Goal: Check status: Check status

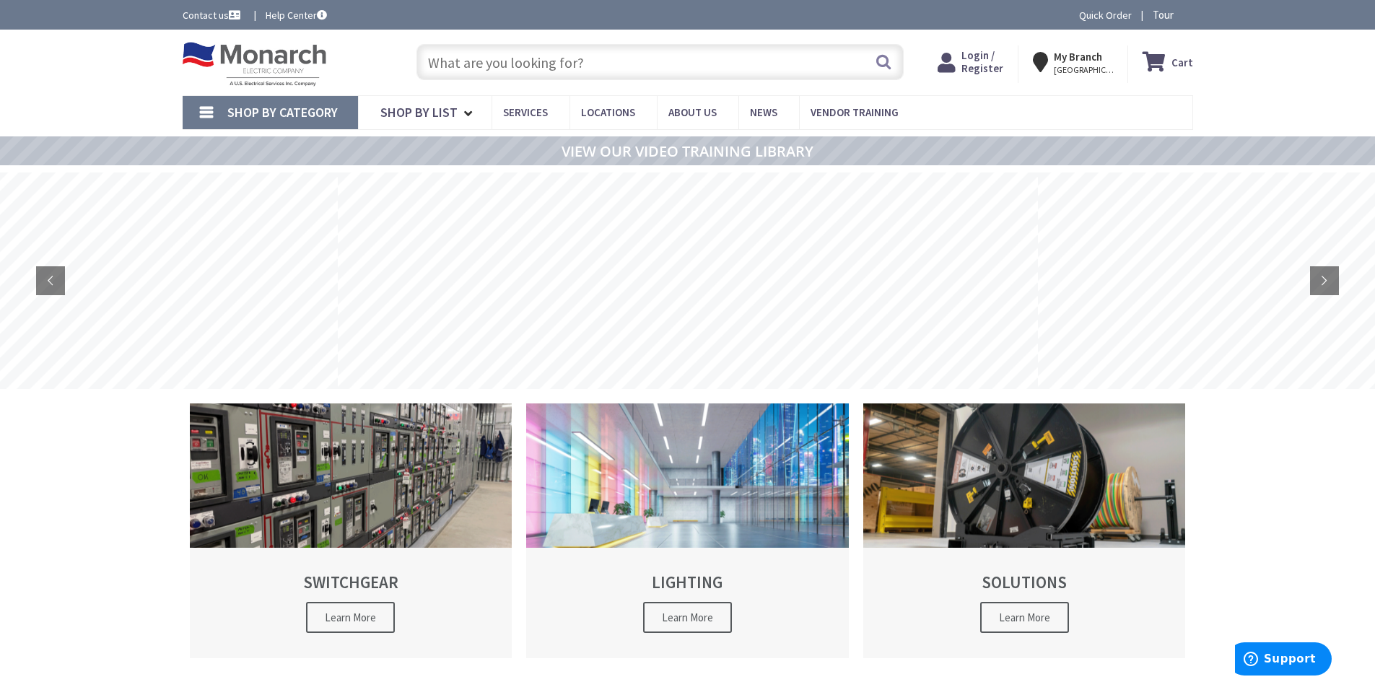
click at [989, 66] on span "Login / Register" at bounding box center [982, 61] width 42 height 27
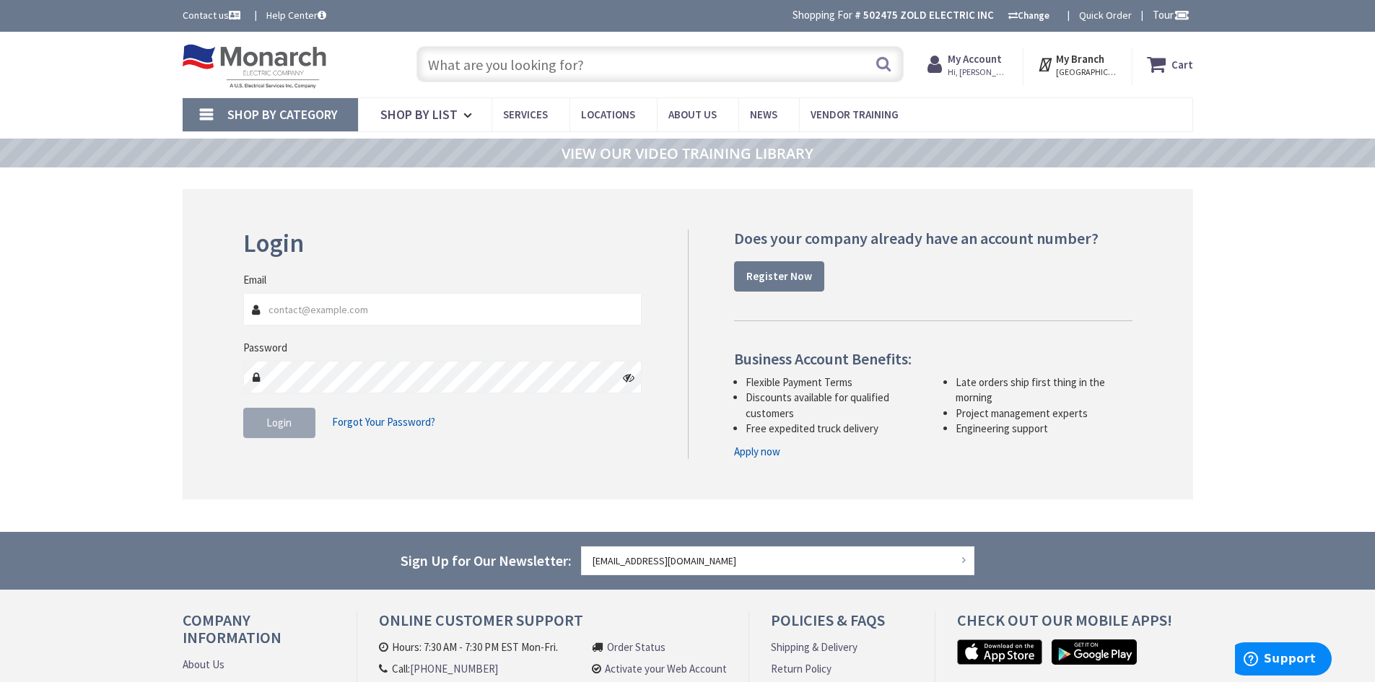
click at [222, 113] on link "Shop By Category" at bounding box center [270, 114] width 175 height 33
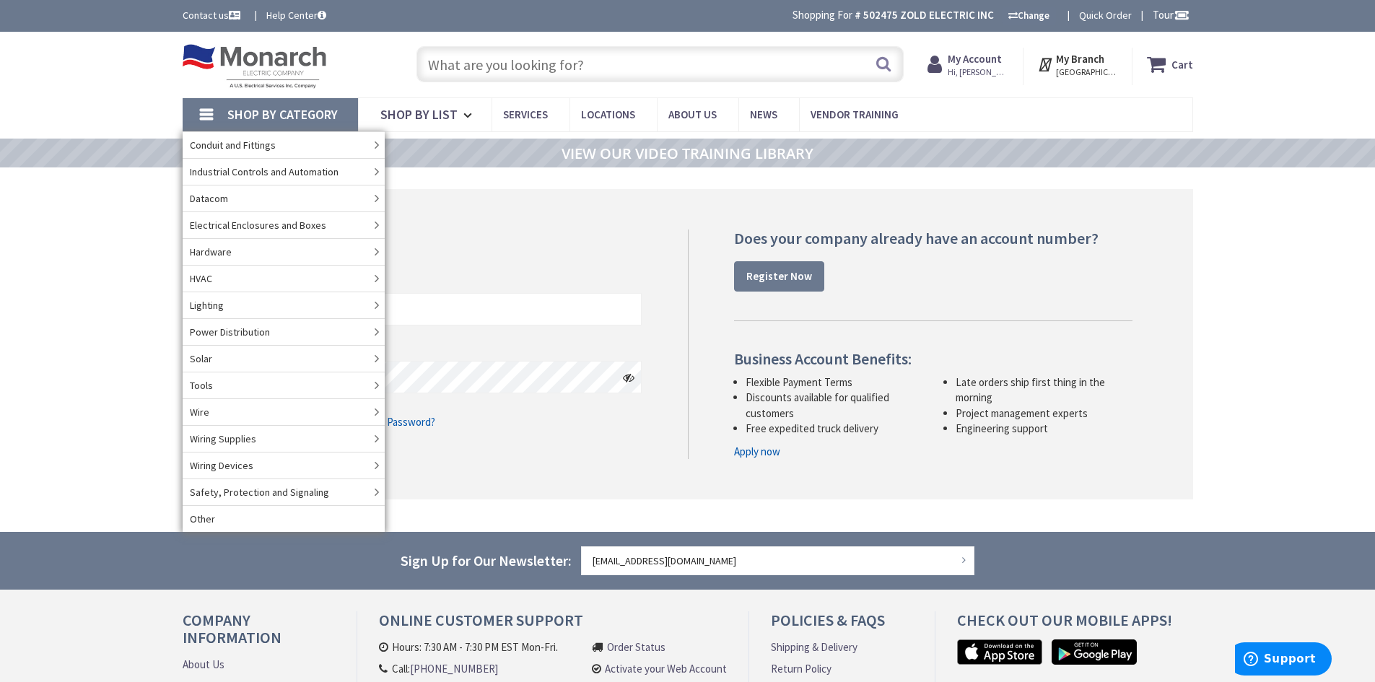
click at [209, 109] on link "Shop By Category" at bounding box center [270, 114] width 175 height 33
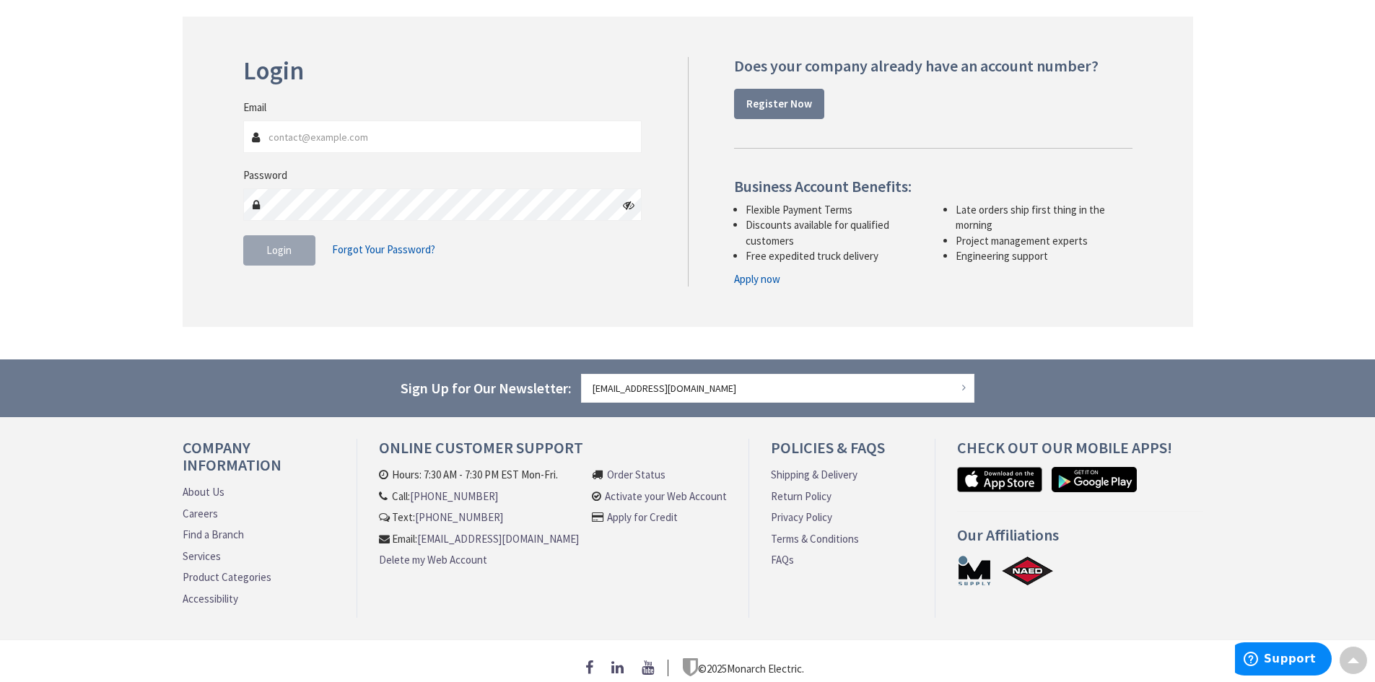
scroll to position [188, 0]
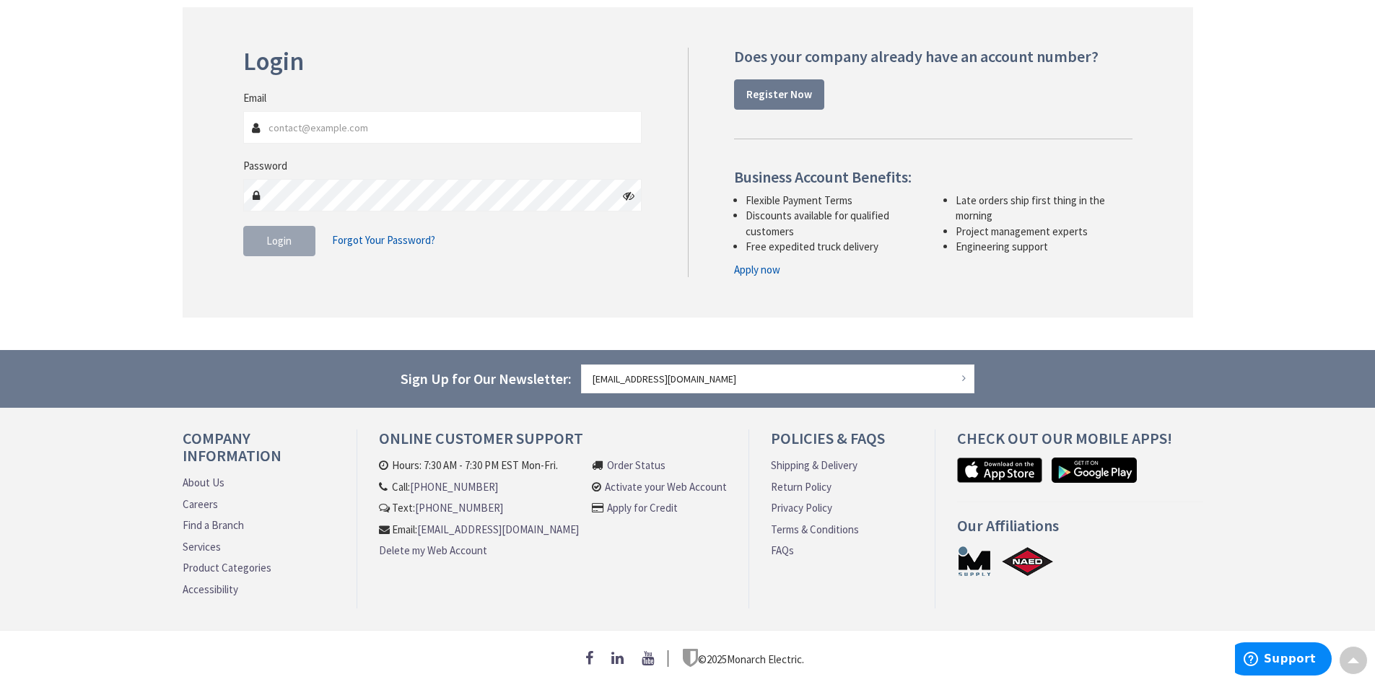
click at [628, 457] on link "Order Status" at bounding box center [636, 464] width 58 height 15
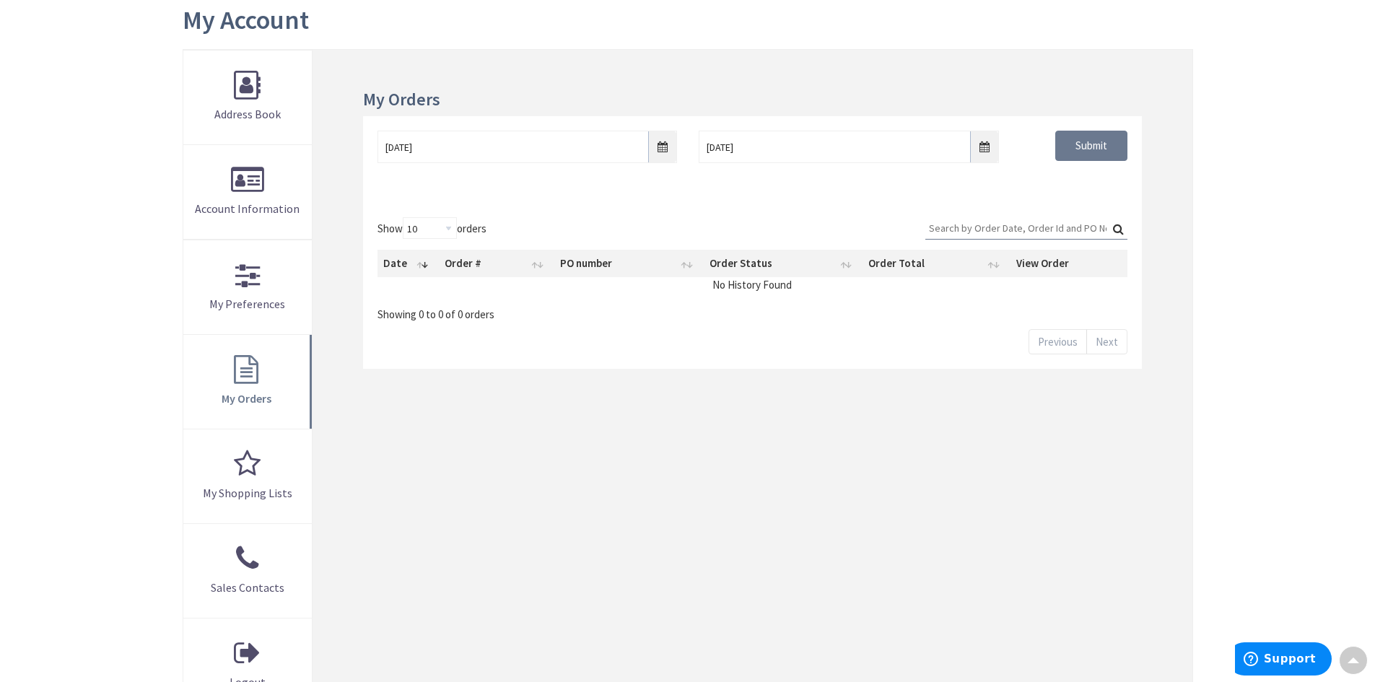
scroll to position [144, 0]
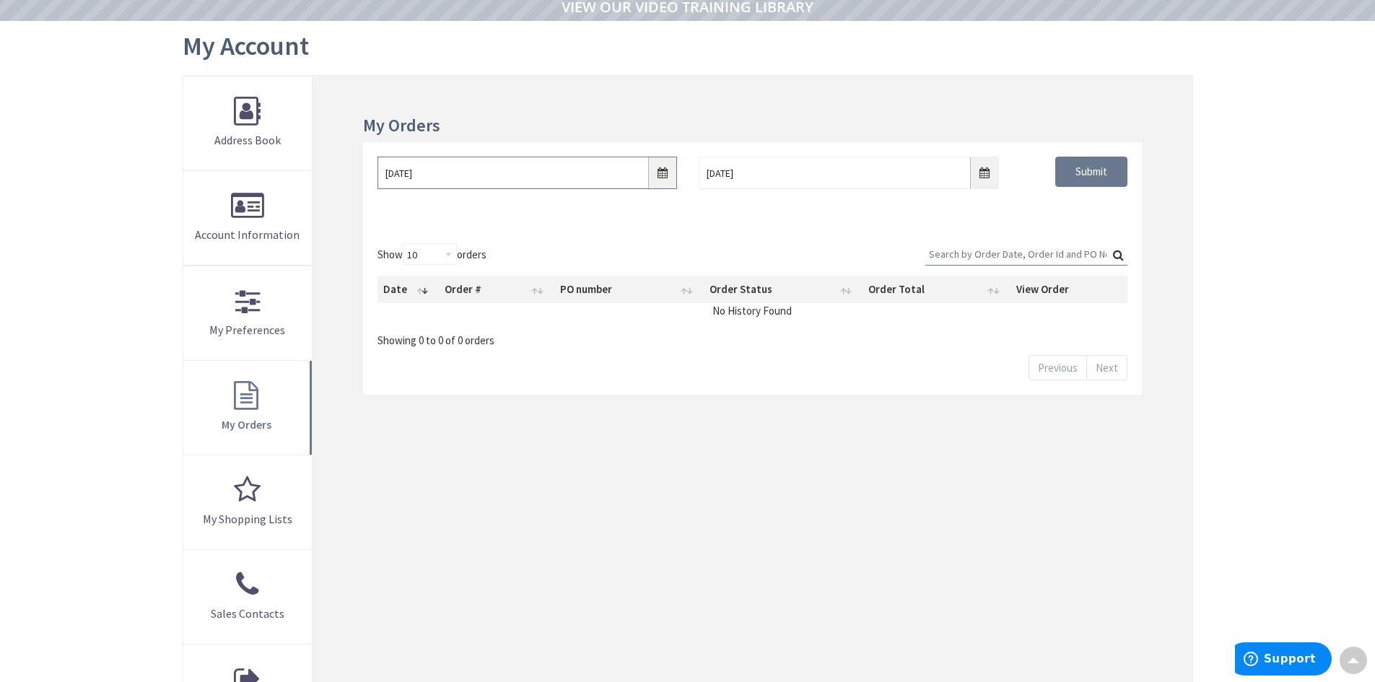
click at [661, 176] on input "[DATE]" at bounding box center [526, 173] width 299 height 32
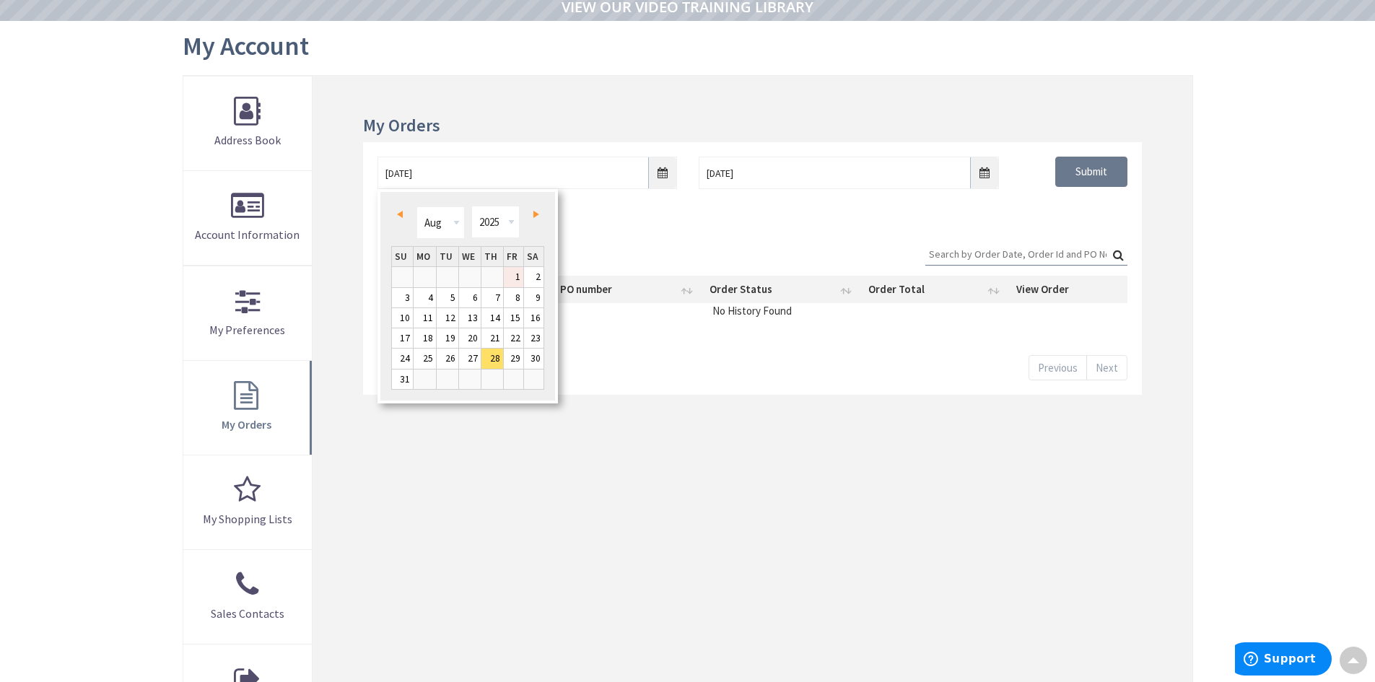
click at [510, 271] on link "1" at bounding box center [513, 276] width 19 height 19
type input "[DATE]"
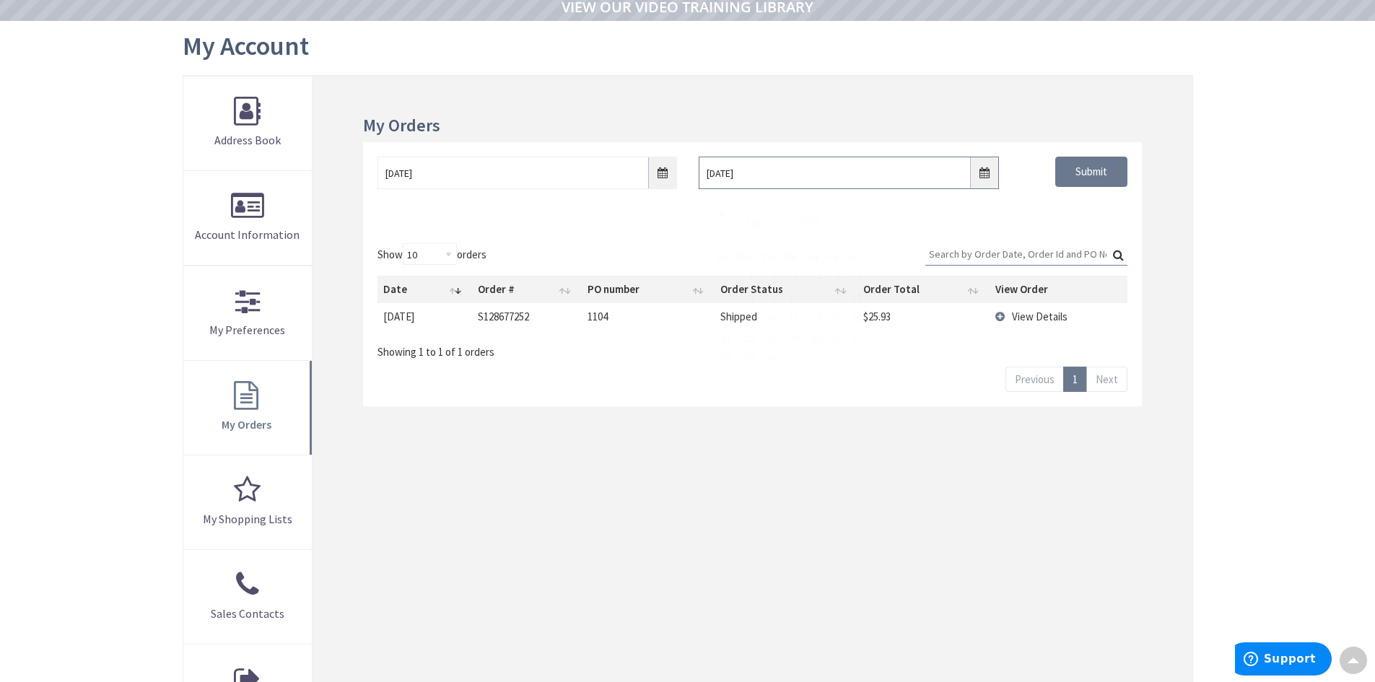
click at [748, 175] on input "[DATE]" at bounding box center [847, 173] width 299 height 32
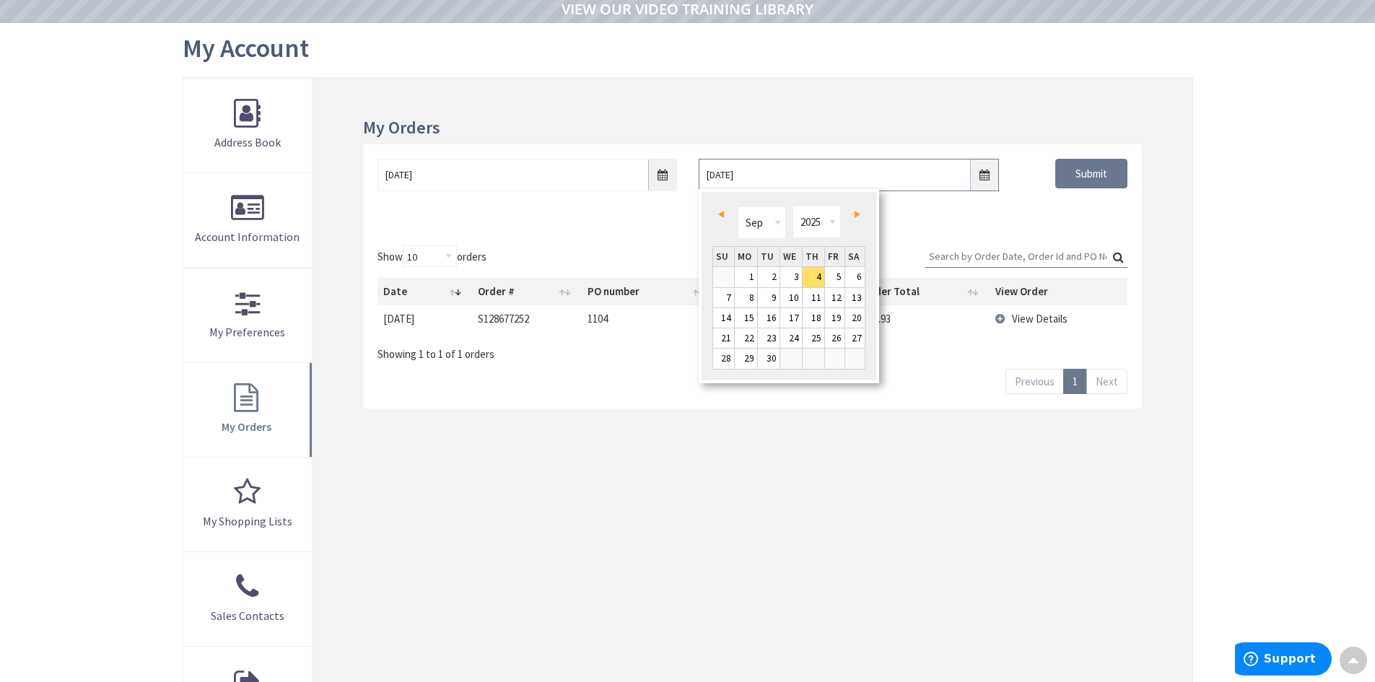
scroll to position [146, 0]
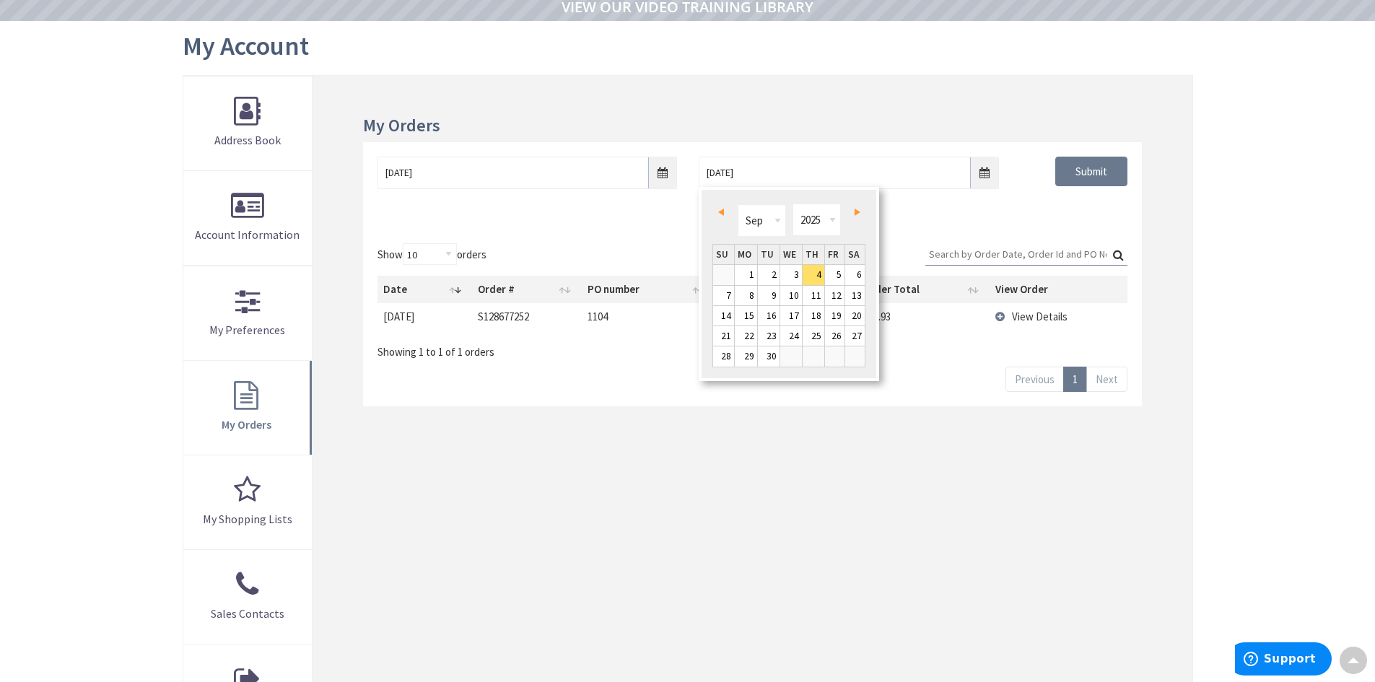
click at [722, 209] on span "Prev" at bounding box center [721, 212] width 6 height 7
click at [724, 379] on link "31" at bounding box center [723, 376] width 21 height 19
type input "[DATE]"
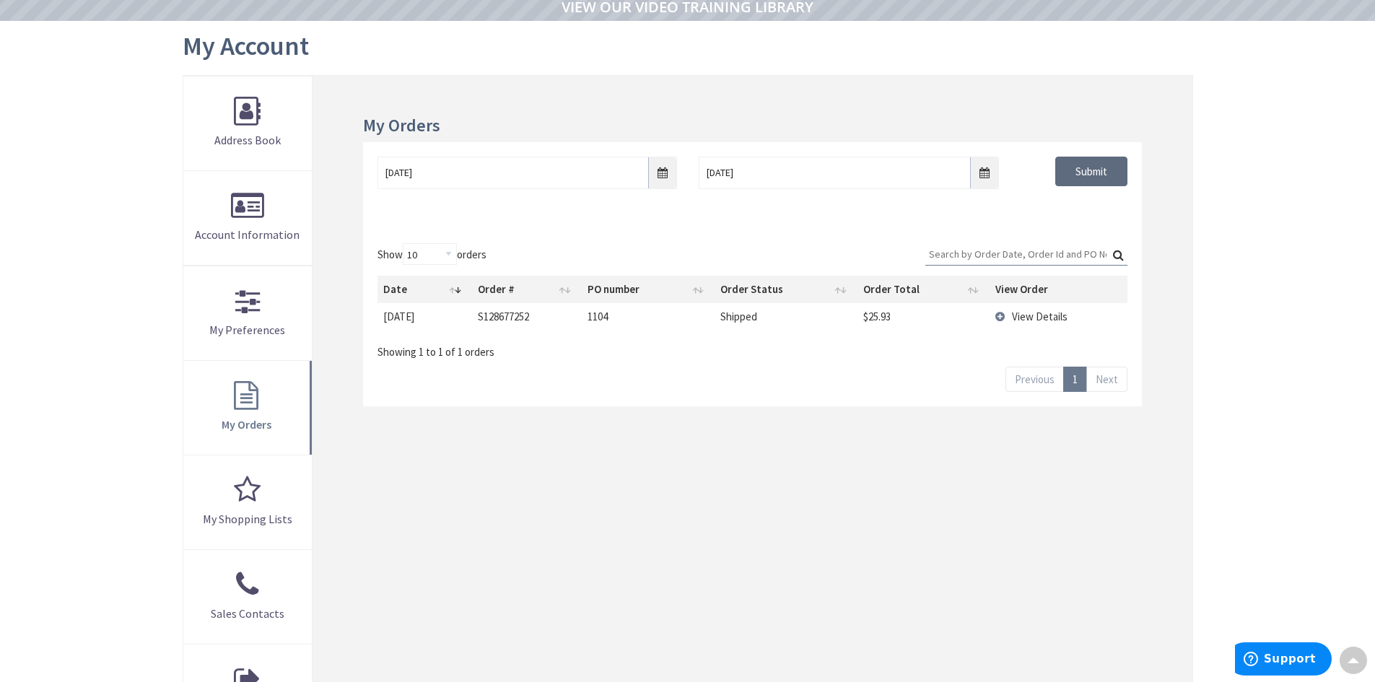
click at [1098, 175] on input "Submit" at bounding box center [1091, 172] width 72 height 30
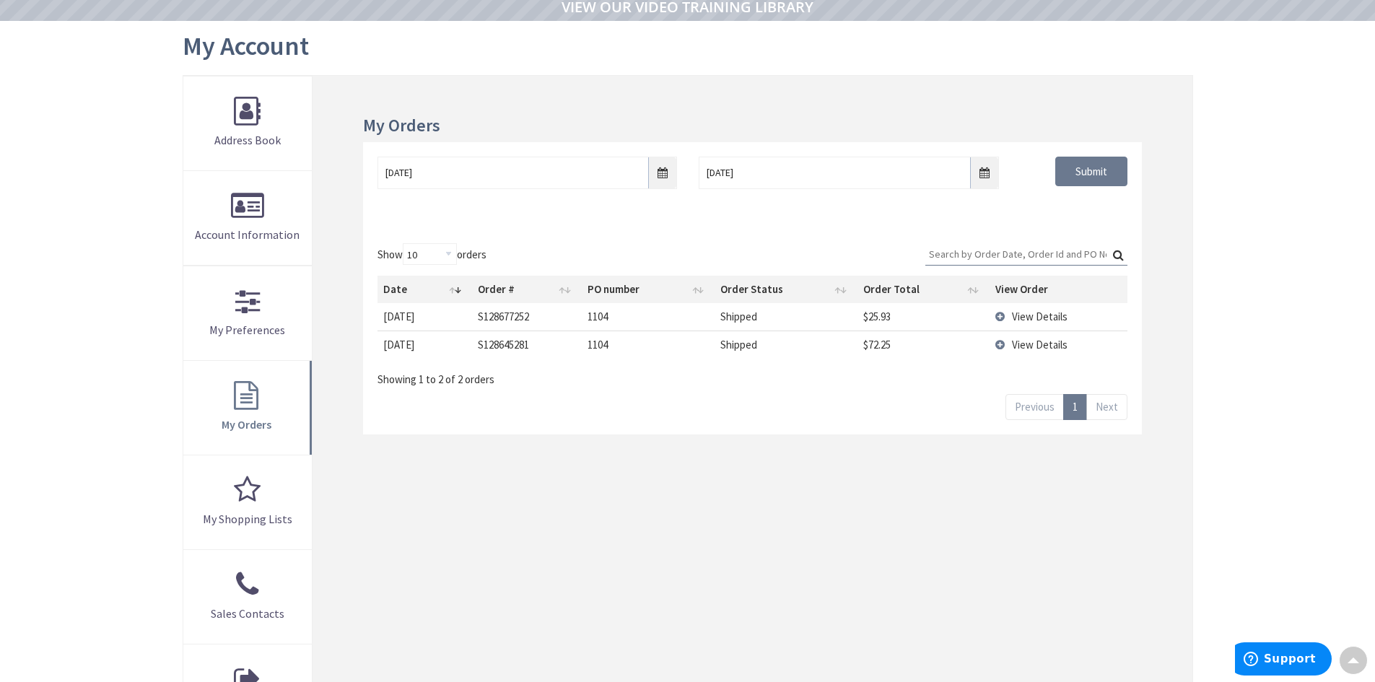
click at [1001, 317] on td "View Details" at bounding box center [1058, 316] width 138 height 27
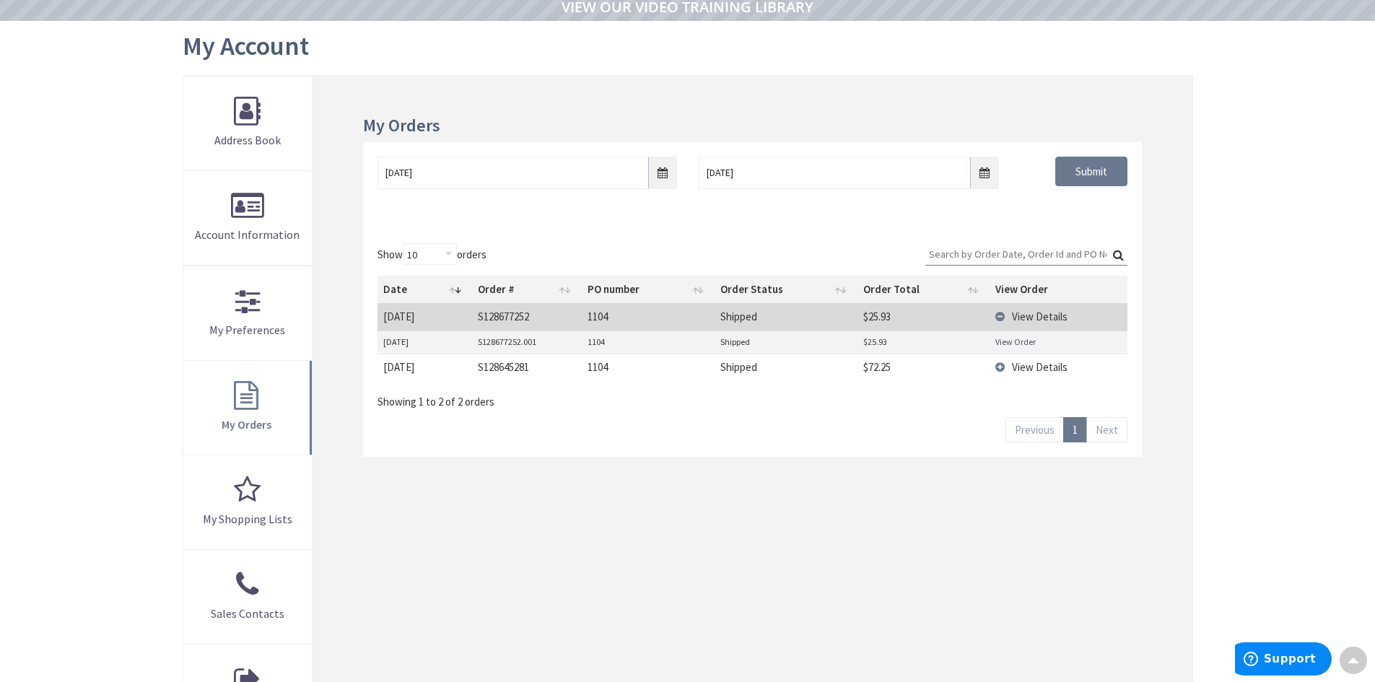
click at [1006, 341] on link "View Order" at bounding box center [1015, 342] width 40 height 12
click at [1004, 368] on td "View Details" at bounding box center [1058, 366] width 138 height 27
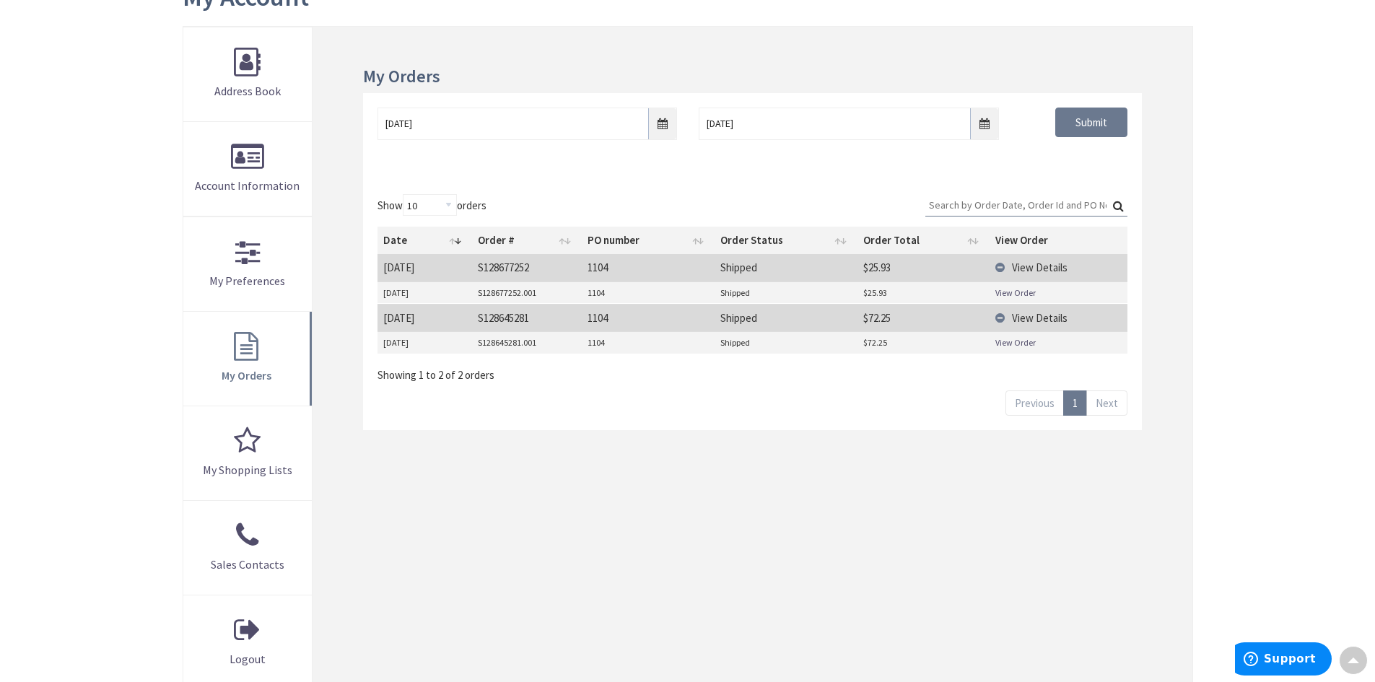
scroll to position [219, 0]
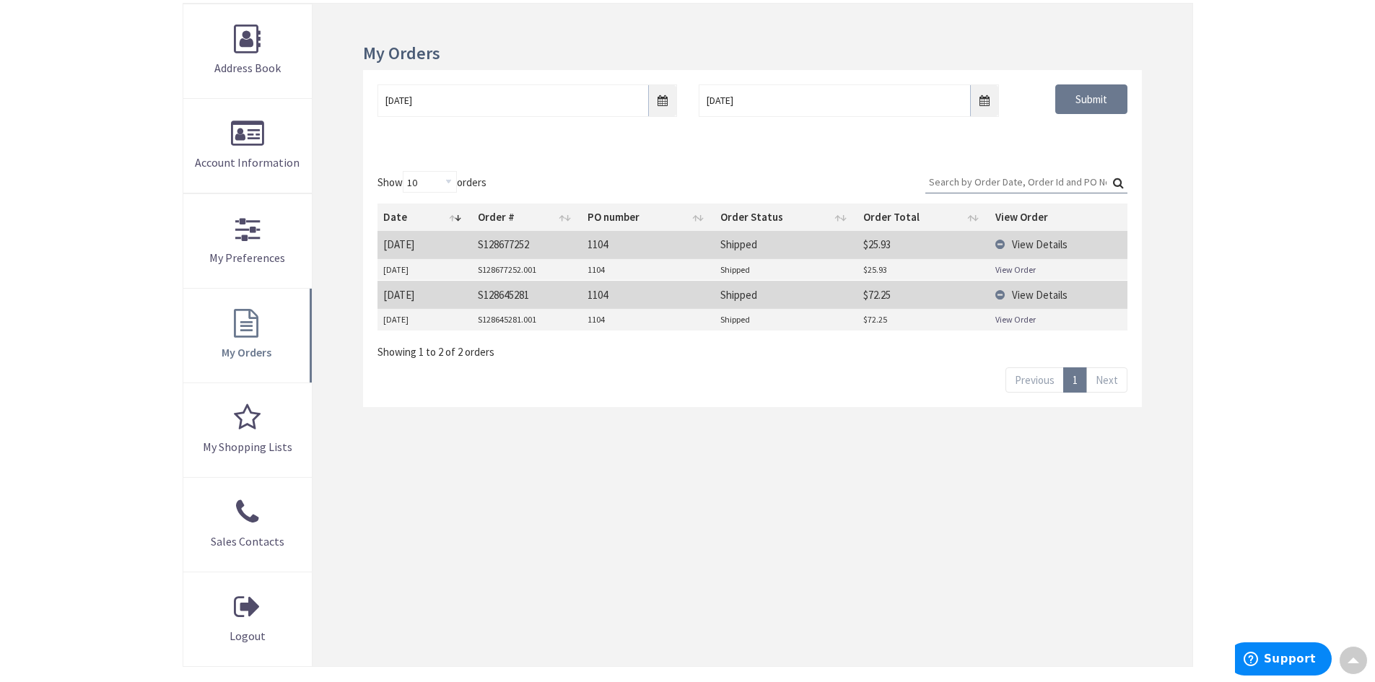
click at [1017, 324] on link "View Order" at bounding box center [1015, 319] width 40 height 12
click at [442, 180] on select "10 25 50 100" at bounding box center [430, 182] width 54 height 22
select select "50"
click at [405, 171] on select "10 25 50 100" at bounding box center [430, 182] width 54 height 22
click at [940, 423] on div "My Orders 08/01/2025 08/31/2025 Submit Show 10 25 50 100 orders Search: Date Or…" at bounding box center [751, 335] width 879 height 662
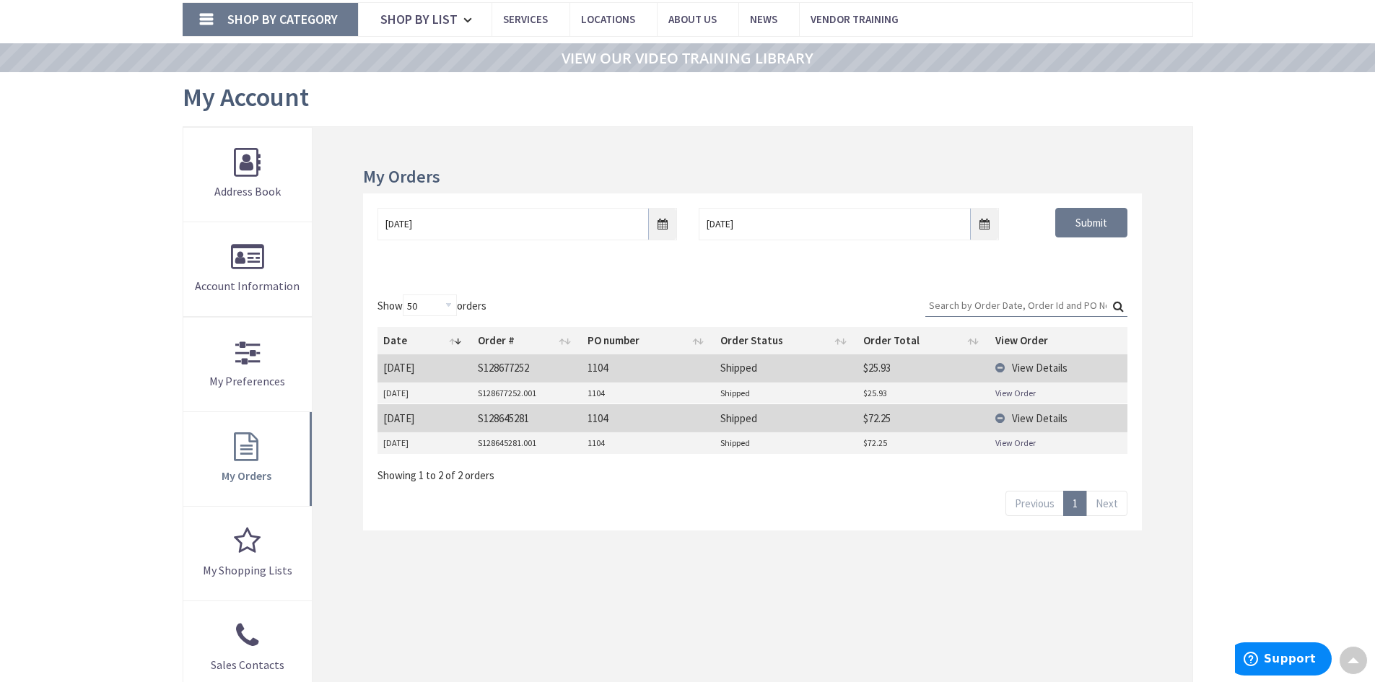
scroll to position [74, 0]
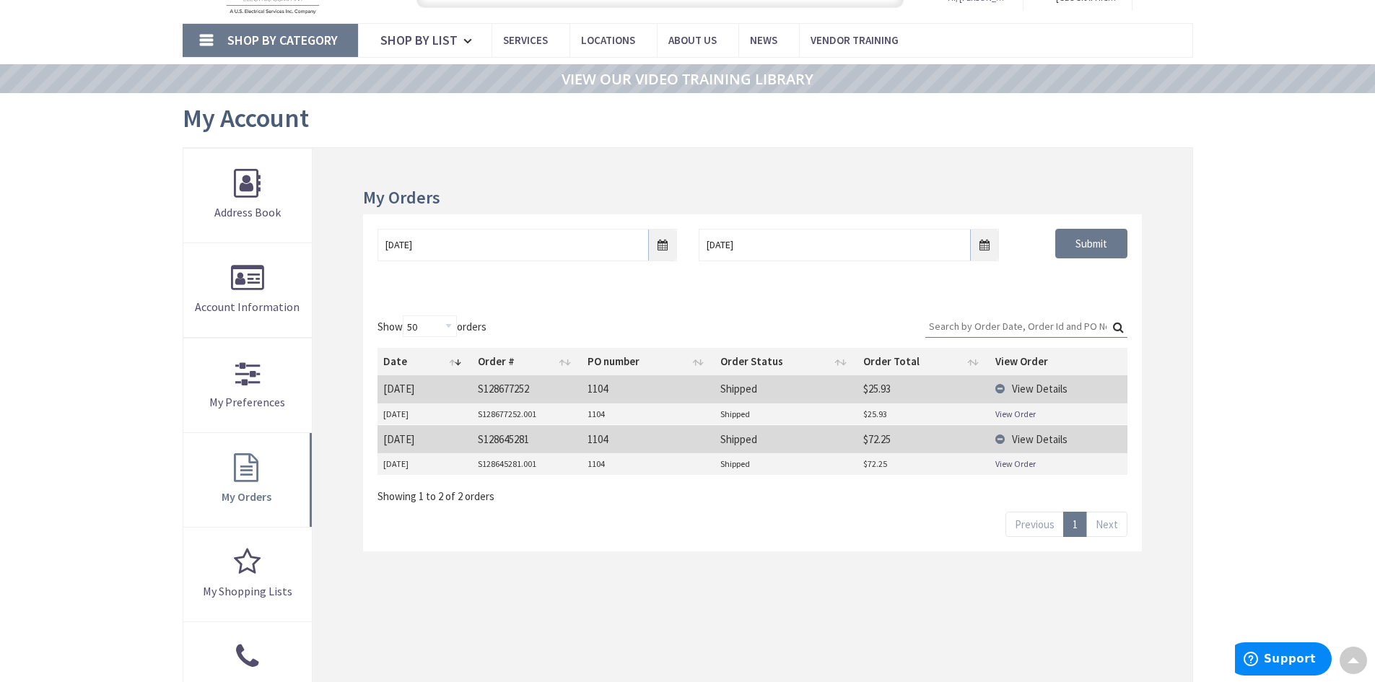
click at [1118, 523] on link "Next" at bounding box center [1106, 524] width 41 height 25
click at [1049, 526] on link "Previous" at bounding box center [1034, 524] width 58 height 25
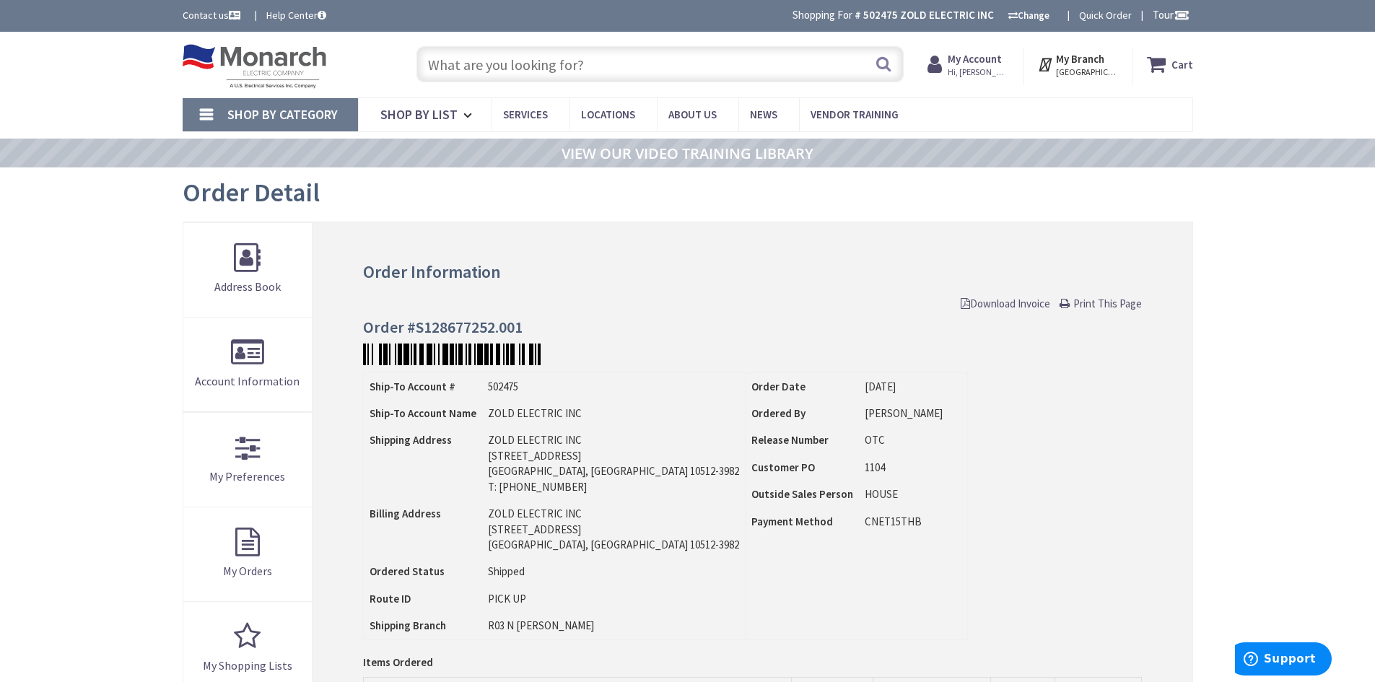
click at [985, 305] on span "Download Invoice" at bounding box center [1004, 304] width 89 height 14
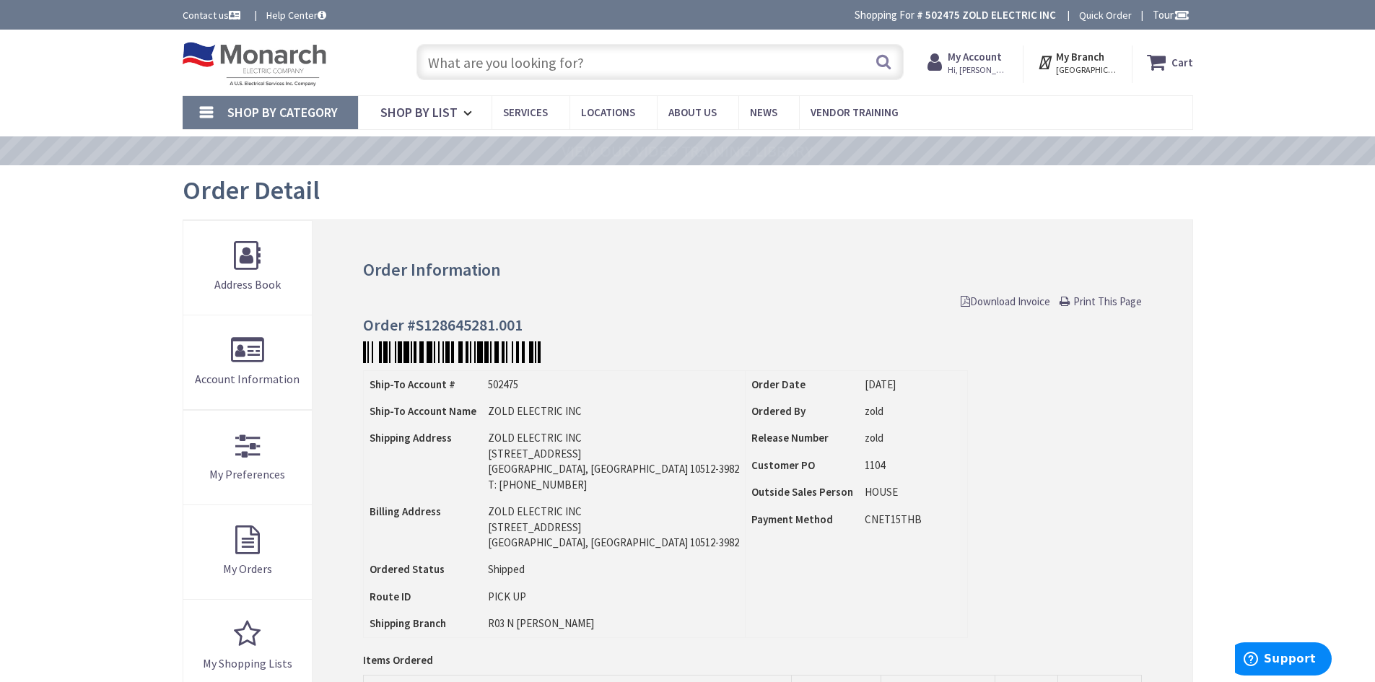
click at [1010, 302] on span "Download Invoice" at bounding box center [1004, 301] width 89 height 14
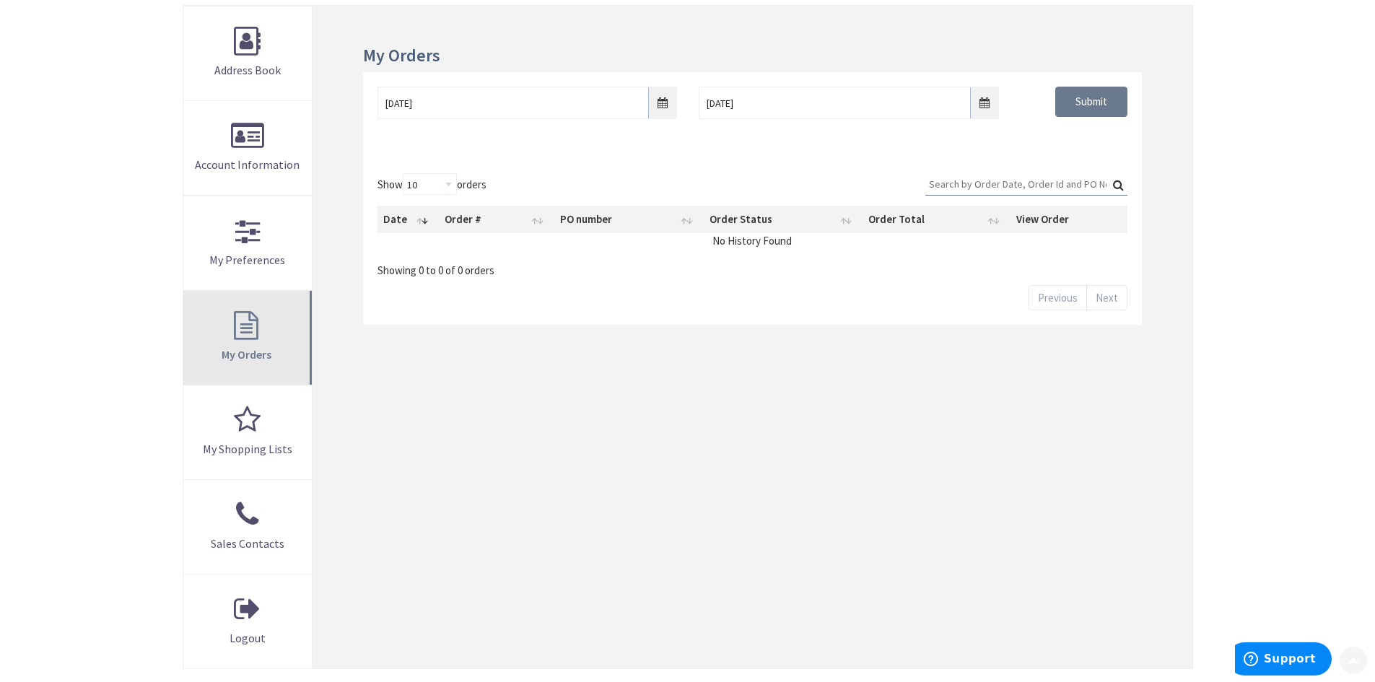
scroll to position [219, 0]
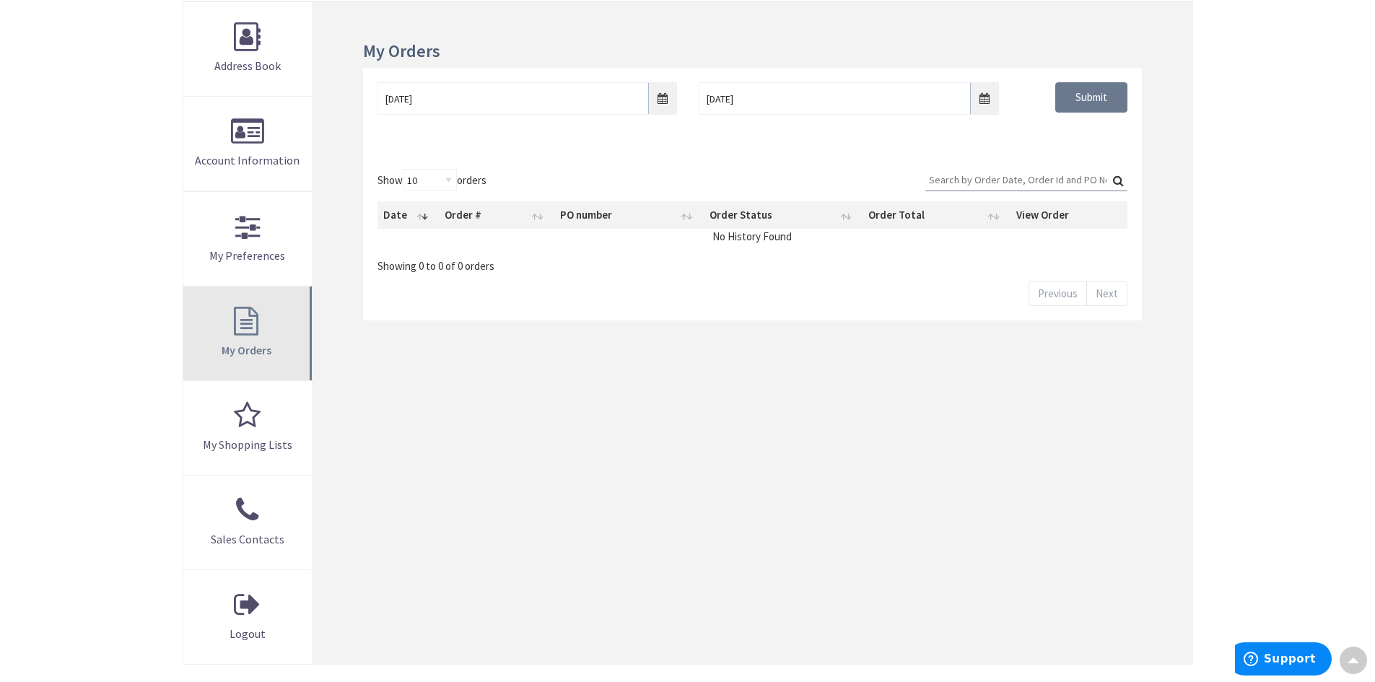
click at [256, 320] on link "My Orders" at bounding box center [247, 333] width 129 height 94
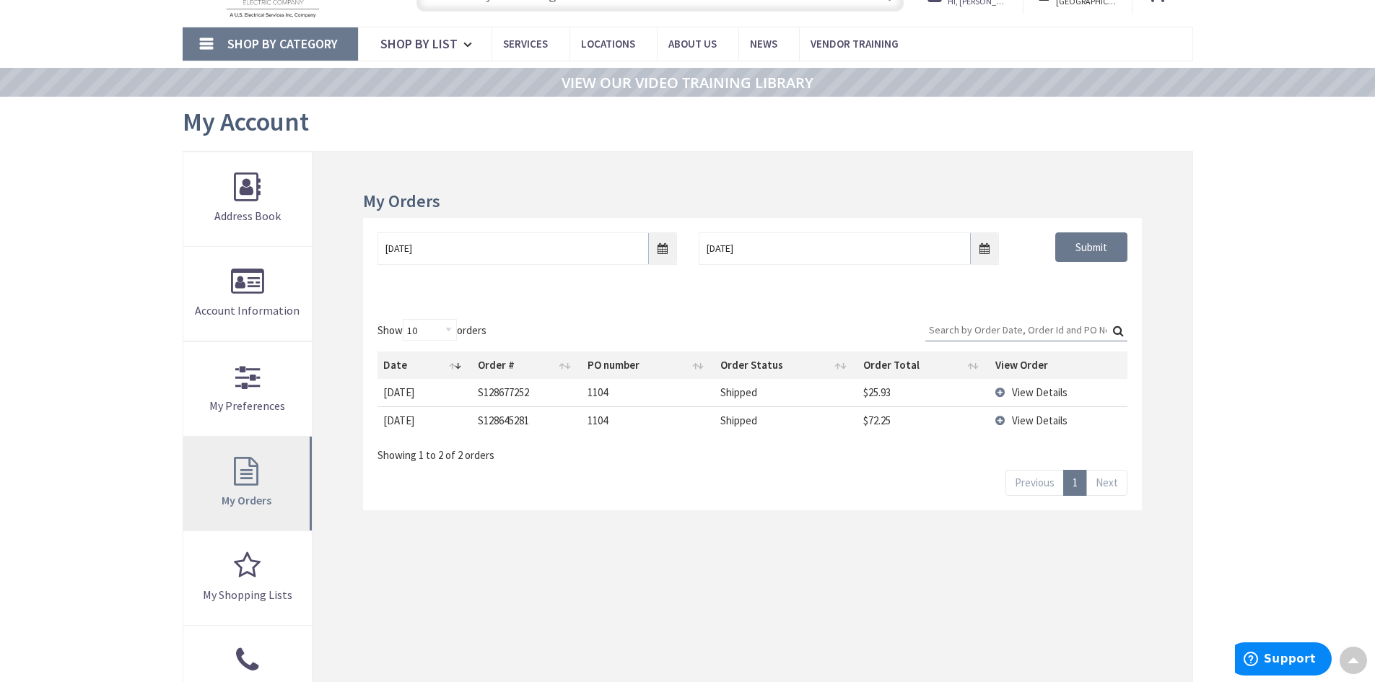
scroll to position [65, 0]
